Goal: Find specific page/section: Locate item on page

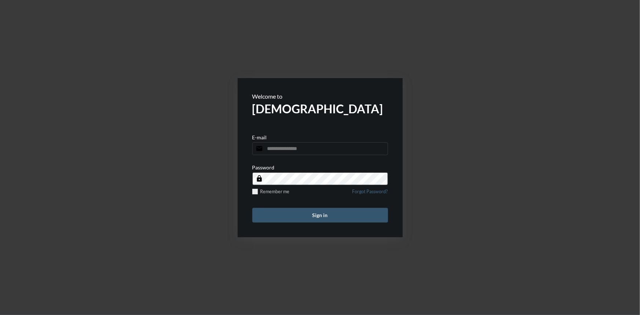
type input "**********"
click at [348, 218] on button "Sign in" at bounding box center [320, 215] width 136 height 15
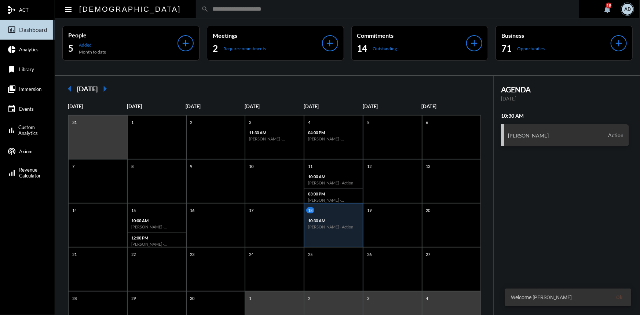
click at [196, 4] on div "search" at bounding box center [387, 9] width 383 height 18
click at [196, 13] on div "search" at bounding box center [387, 9] width 383 height 18
click at [209, 9] on input "text" at bounding box center [391, 9] width 365 height 6
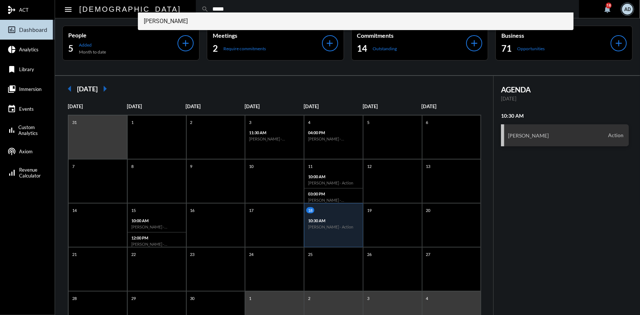
type input "*****"
click at [186, 25] on span "Christine Coder" at bounding box center [356, 21] width 424 height 18
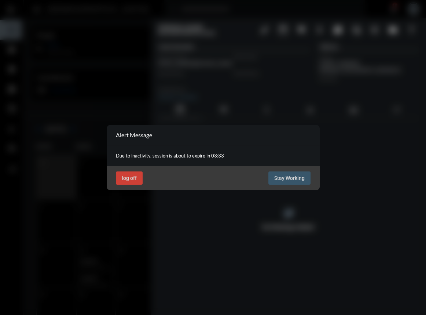
click at [279, 166] on div "log off Stay Working" at bounding box center [213, 178] width 213 height 24
click at [284, 177] on span "Stay Working" at bounding box center [289, 178] width 30 height 6
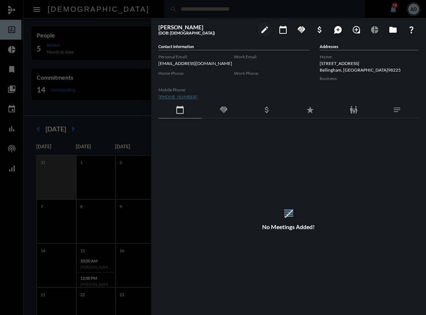
click at [133, 10] on div at bounding box center [213, 157] width 426 height 315
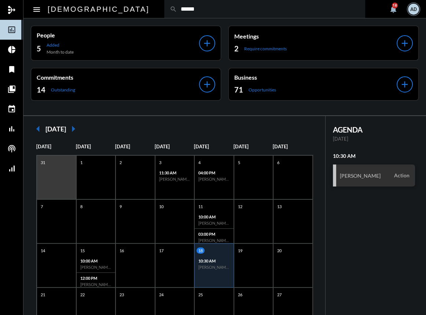
click at [177, 9] on input "******" at bounding box center [268, 9] width 183 height 6
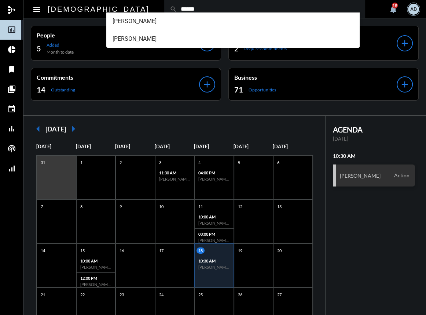
type input "******"
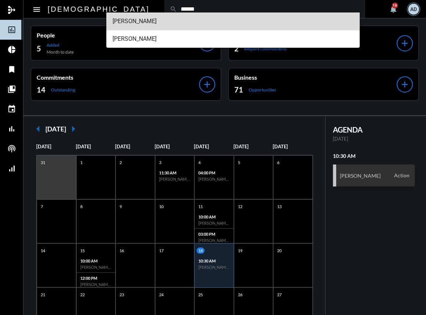
click at [143, 23] on span "Jenny Vargas" at bounding box center [232, 21] width 241 height 18
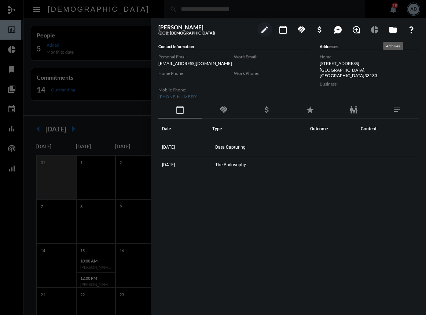
click at [395, 29] on mat-icon "folder" at bounding box center [393, 29] width 9 height 9
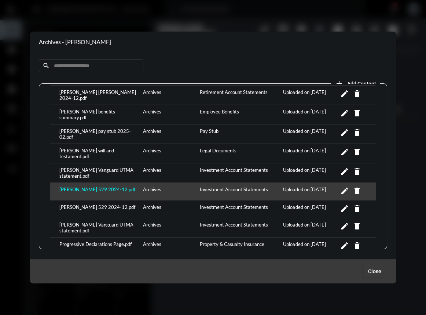
scroll to position [300, 0]
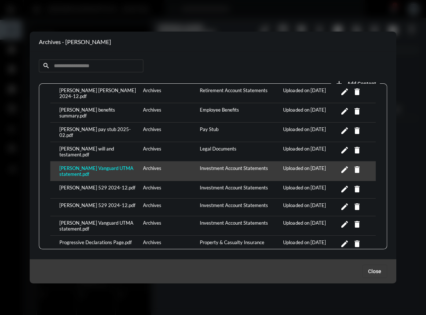
click at [87, 165] on div "Luciana Vargas Vanguard UTMA statement.pdf" at bounding box center [100, 171] width 84 height 12
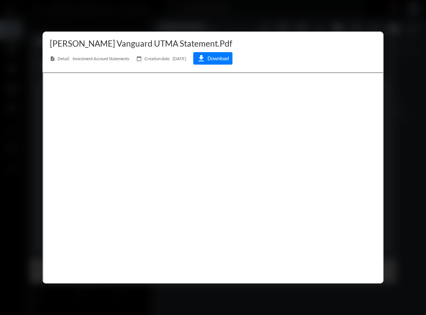
click at [229, 17] on div at bounding box center [213, 157] width 426 height 315
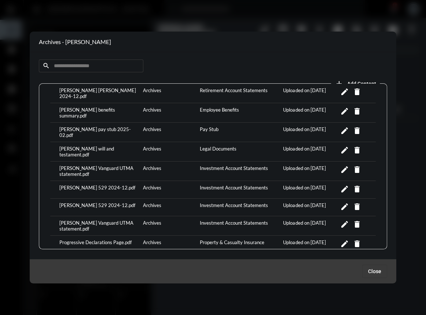
click at [262, 19] on div at bounding box center [213, 157] width 426 height 315
click at [381, 271] on span "Close" at bounding box center [374, 271] width 13 height 6
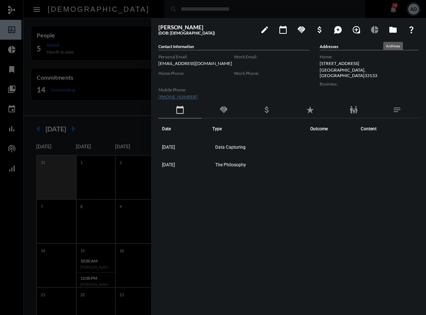
click at [391, 27] on mat-icon "folder" at bounding box center [393, 29] width 9 height 9
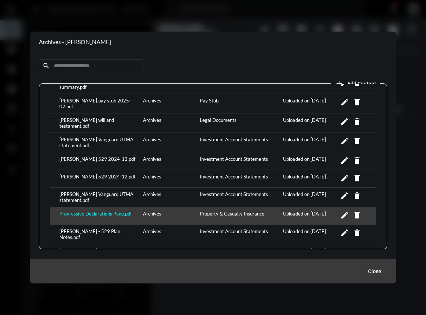
scroll to position [4, 0]
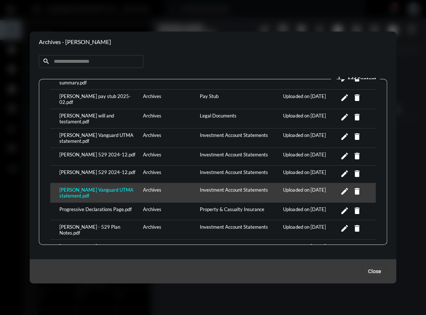
click at [99, 187] on div "Nolan Vargas Vanguard UTMA statement.pdf" at bounding box center [100, 193] width 84 height 12
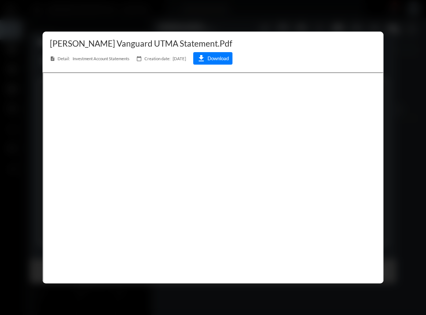
click at [280, 21] on div at bounding box center [213, 157] width 426 height 315
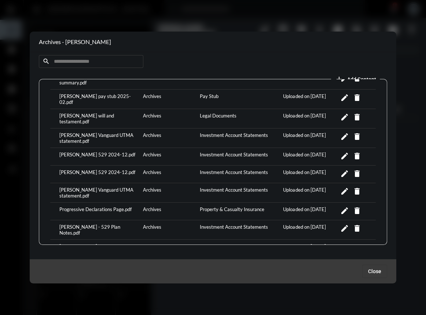
click at [260, 17] on div at bounding box center [213, 157] width 426 height 315
click at [370, 264] on div "Close" at bounding box center [213, 271] width 367 height 24
click at [374, 271] on span "Close" at bounding box center [374, 271] width 13 height 6
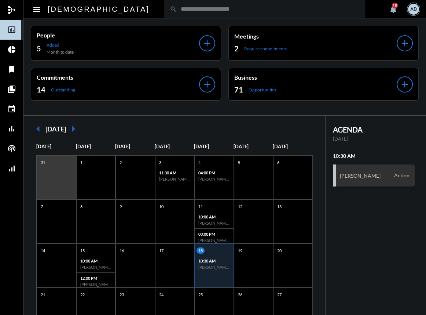
click at [177, 12] on input "text" at bounding box center [268, 9] width 183 height 6
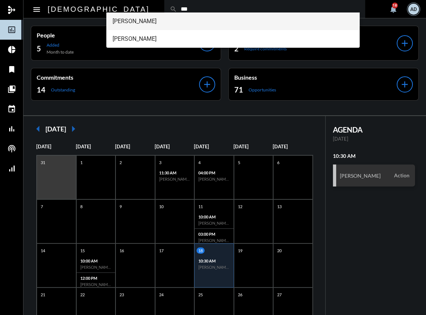
type input "***"
click at [130, 21] on span "Jenny Vargas" at bounding box center [232, 21] width 241 height 18
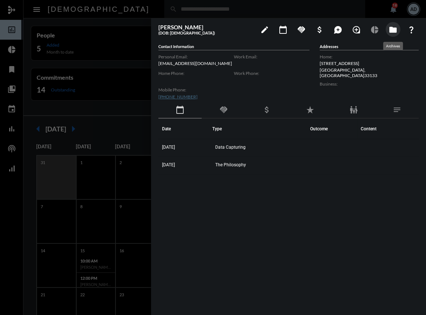
click at [391, 29] on mat-icon "folder" at bounding box center [393, 29] width 9 height 9
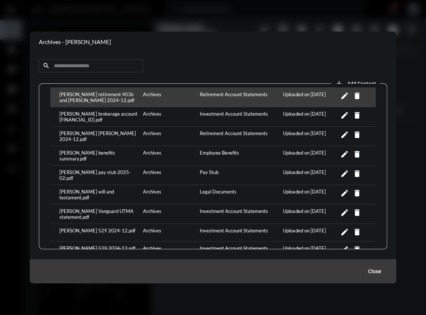
scroll to position [267, 0]
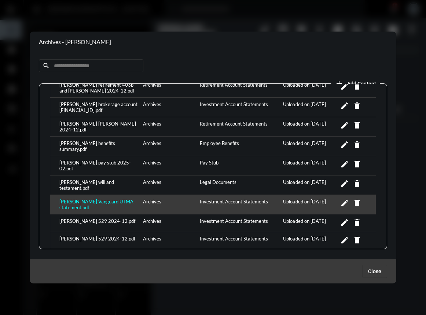
click at [83, 198] on div "Luciana Vargas Vanguard UTMA statement.pdf" at bounding box center [100, 204] width 84 height 12
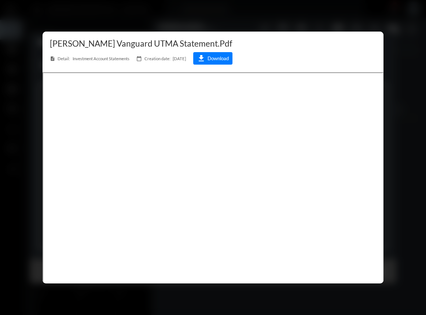
click at [276, 20] on div at bounding box center [213, 157] width 426 height 315
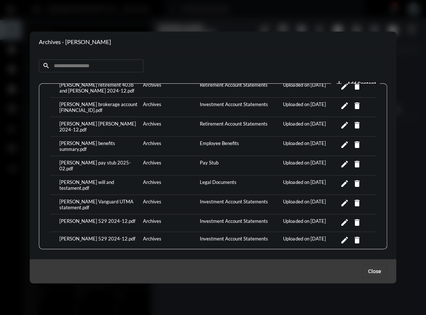
click at [299, 33] on section "Archives - Jenny Vargas" at bounding box center [213, 42] width 367 height 21
click at [372, 268] on span "Close" at bounding box center [374, 271] width 13 height 6
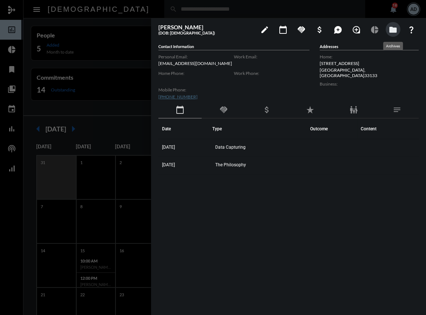
click at [397, 29] on mat-icon "folder" at bounding box center [393, 29] width 9 height 9
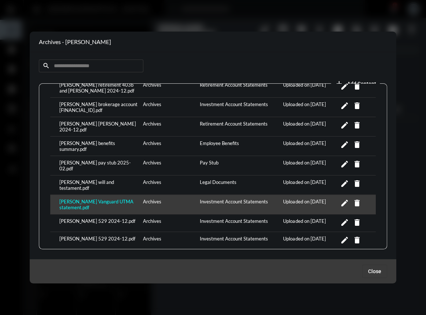
click at [90, 198] on div "Luciana Vargas Vanguard UTMA statement.pdf" at bounding box center [100, 204] width 84 height 12
